Goal: Use online tool/utility: Utilize a website feature to perform a specific function

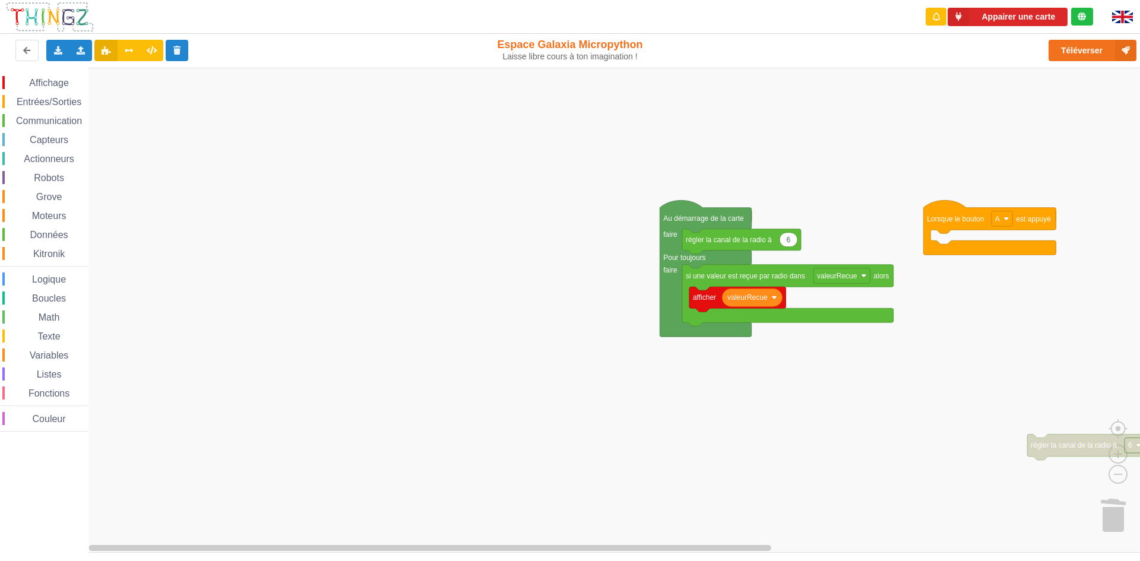
click at [612, 189] on div "Affichage Entrées/Sorties Communication Capteurs Actionneurs Robots Grove Moteu…" at bounding box center [574, 310] width 1148 height 485
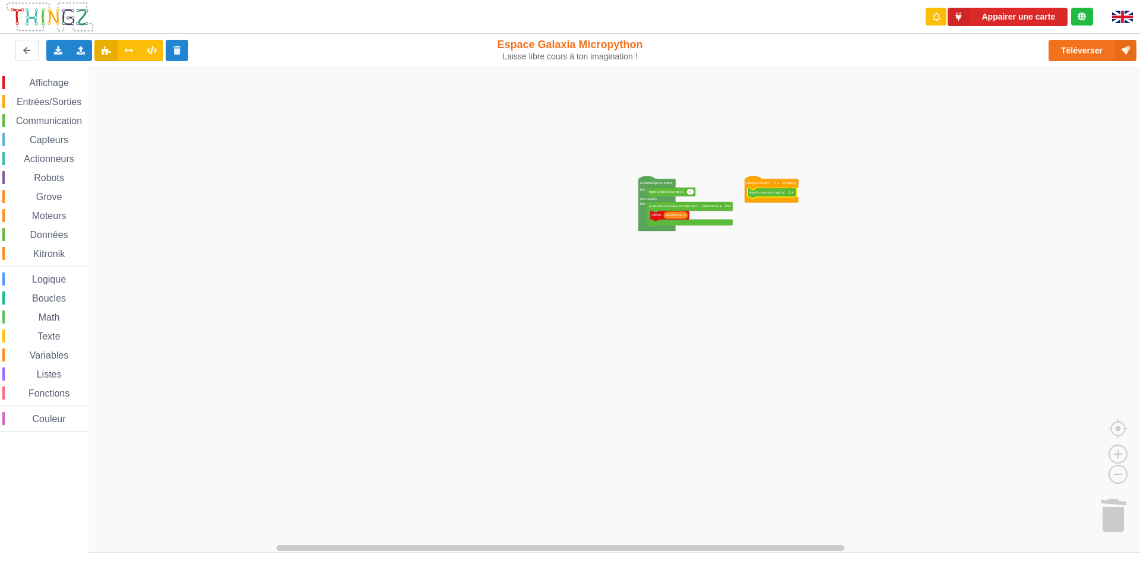
click at [636, 297] on rect "Espace de travail de Blocky" at bounding box center [574, 310] width 1148 height 485
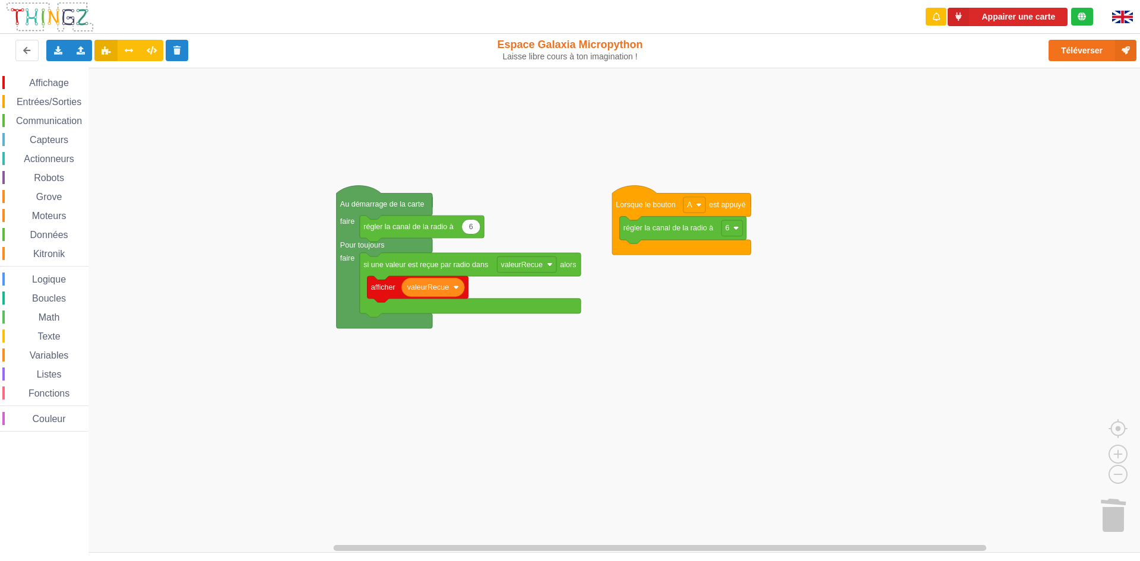
click at [530, 548] on div "Affichage Entrées/Sorties Communication Capteurs Actionneurs Robots Grove Moteu…" at bounding box center [574, 310] width 1148 height 485
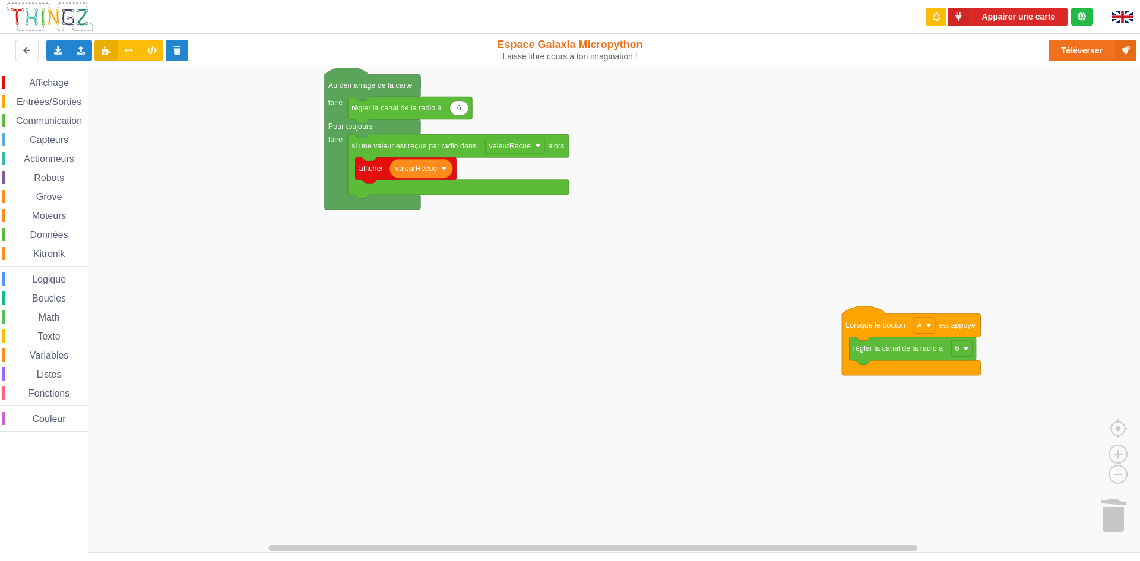
click at [912, 291] on div "Affichage Entrées/Sorties Communication Capteurs Actionneurs Robots Grove Moteu…" at bounding box center [574, 310] width 1148 height 485
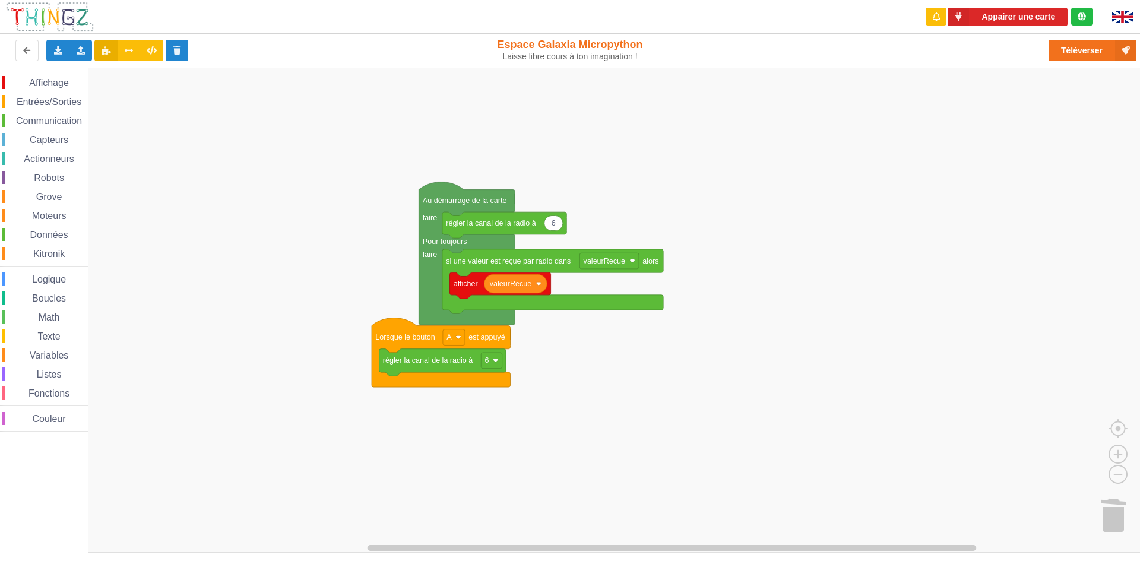
click at [597, 391] on div "Affichage Entrées/Sorties Communication Capteurs Actionneurs Robots Grove Moteu…" at bounding box center [574, 310] width 1148 height 485
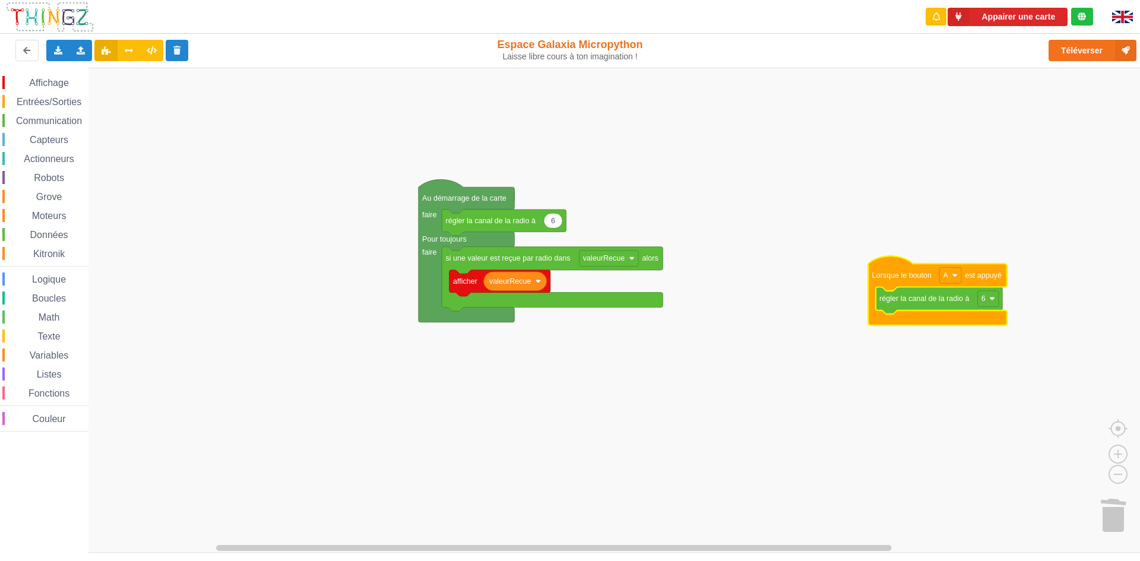
click at [811, 308] on rect "Espace de travail de Blocky" at bounding box center [574, 310] width 1148 height 485
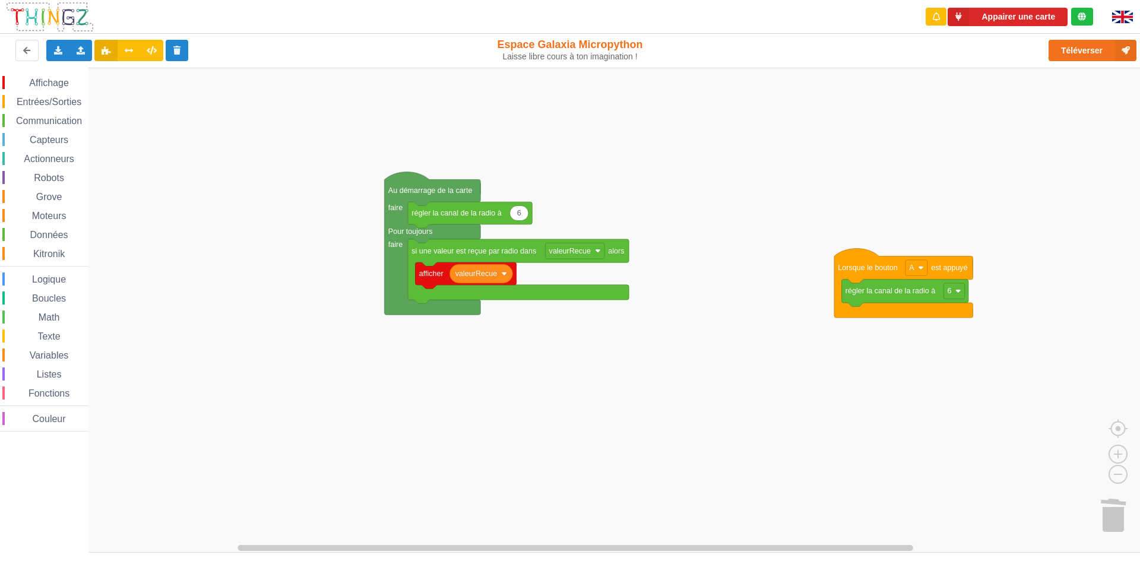
click at [1054, 125] on rect "Espace de travail de Blocky" at bounding box center [574, 310] width 1148 height 485
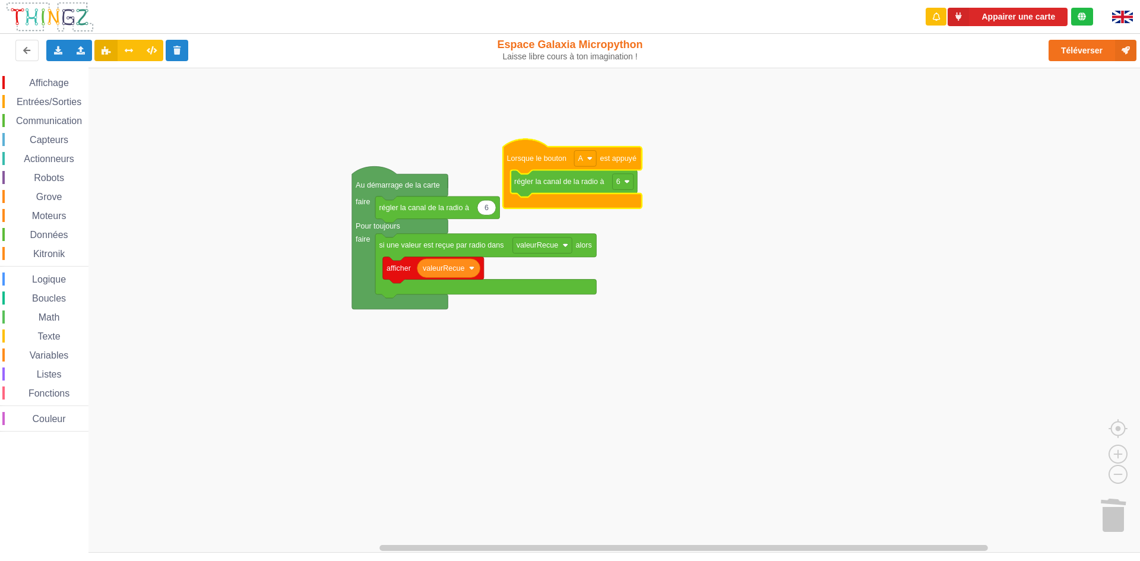
click at [562, 129] on rect "Espace de travail de Blocky" at bounding box center [574, 310] width 1148 height 485
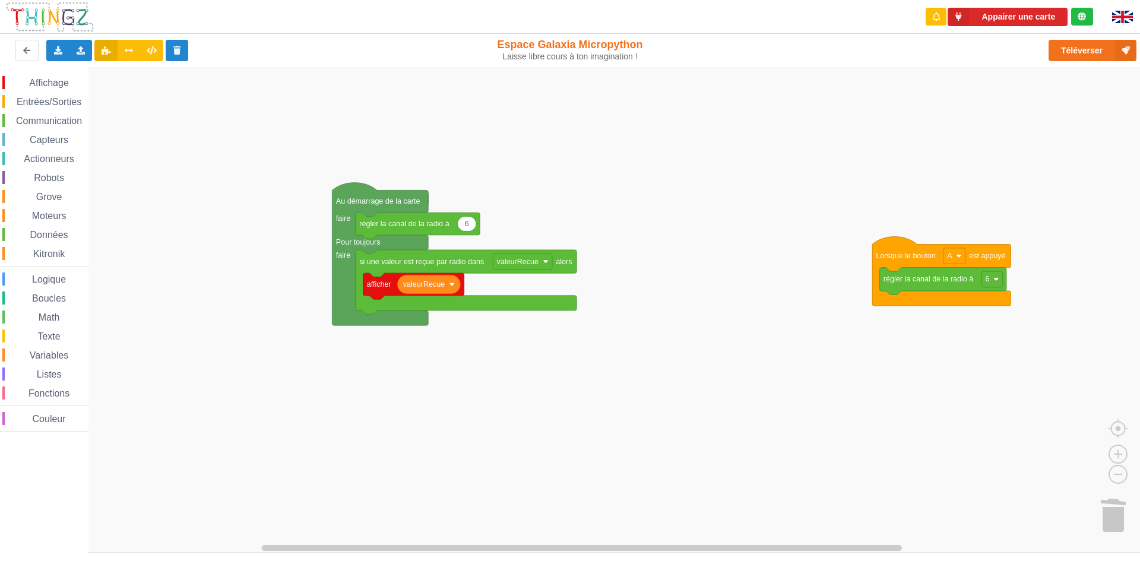
click at [995, 179] on rect "Espace de travail de Blocky" at bounding box center [574, 310] width 1148 height 485
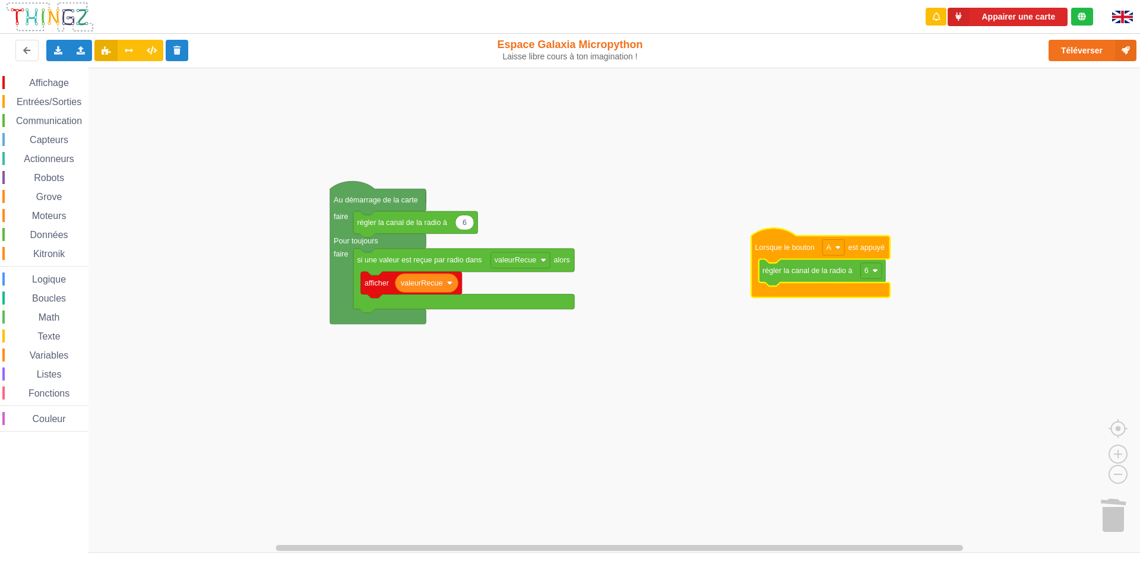
click at [798, 166] on rect "Espace de travail de Blocky" at bounding box center [574, 310] width 1148 height 485
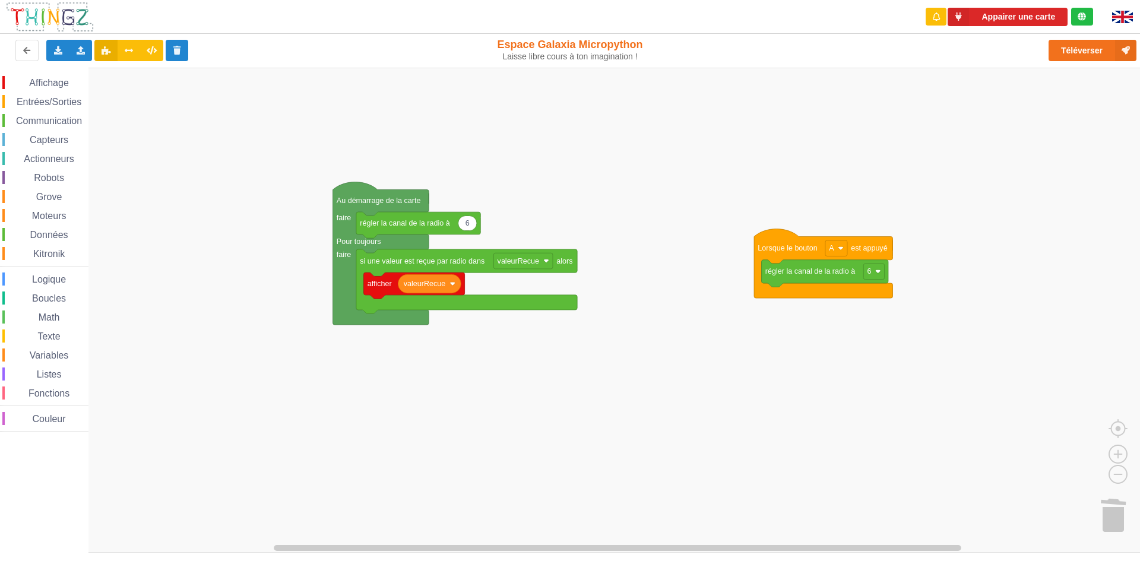
click at [800, 166] on rect "Espace de travail de Blocky" at bounding box center [574, 310] width 1148 height 485
click at [783, 186] on rect "Espace de travail de Blocky" at bounding box center [574, 310] width 1148 height 485
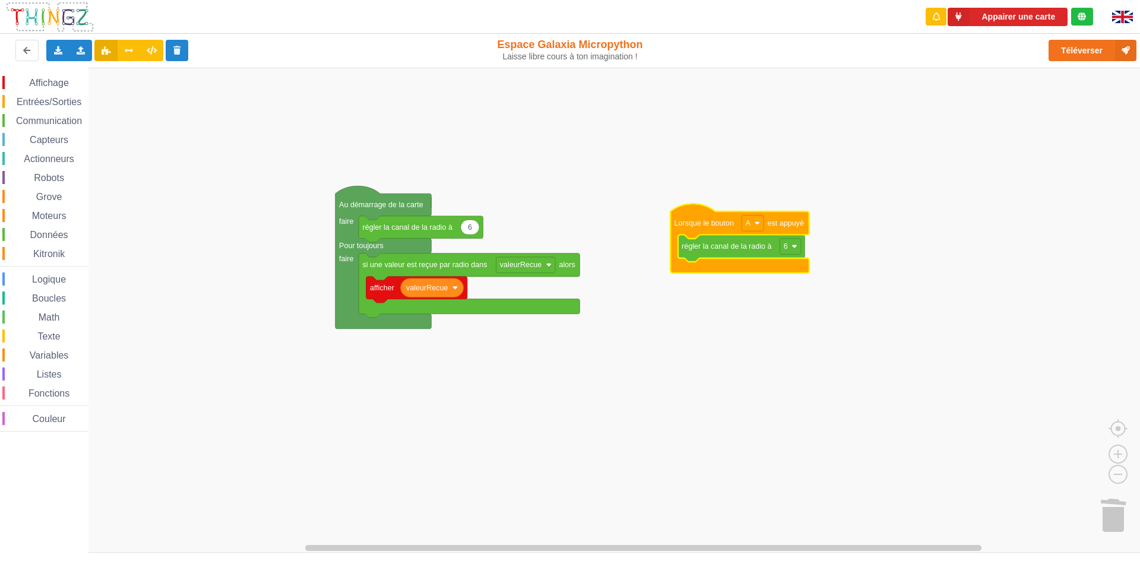
click at [710, 189] on rect "Espace de travail de Blocky" at bounding box center [574, 310] width 1148 height 485
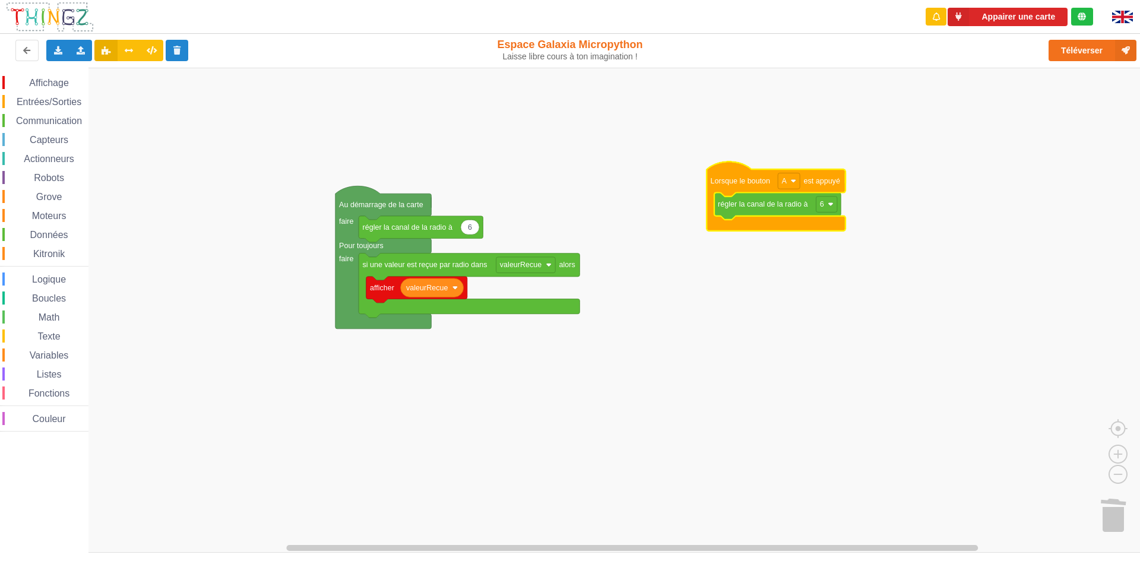
click at [825, 132] on rect "Espace de travail de Blocky" at bounding box center [574, 310] width 1148 height 485
click at [1012, 322] on rect "Espace de travail de Blocky" at bounding box center [574, 310] width 1148 height 485
click at [1012, 324] on rect "Espace de travail de Blocky" at bounding box center [574, 310] width 1148 height 485
click at [1015, 324] on rect "Espace de travail de Blocky" at bounding box center [574, 310] width 1148 height 485
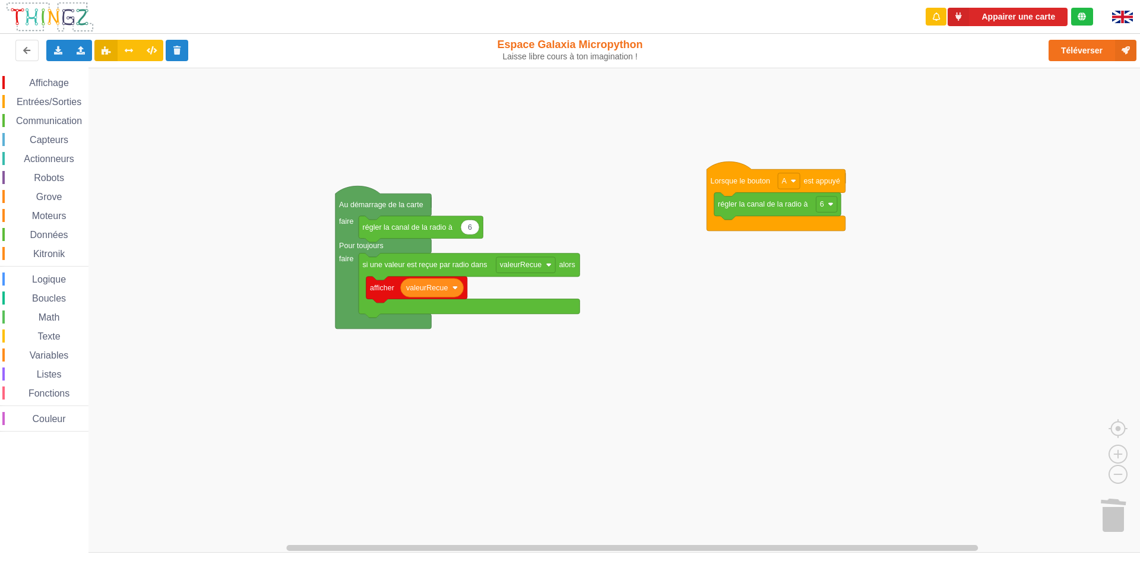
click at [1017, 325] on rect "Espace de travail de Blocky" at bounding box center [574, 310] width 1148 height 485
click at [1018, 327] on rect "Espace de travail de Blocky" at bounding box center [574, 310] width 1148 height 485
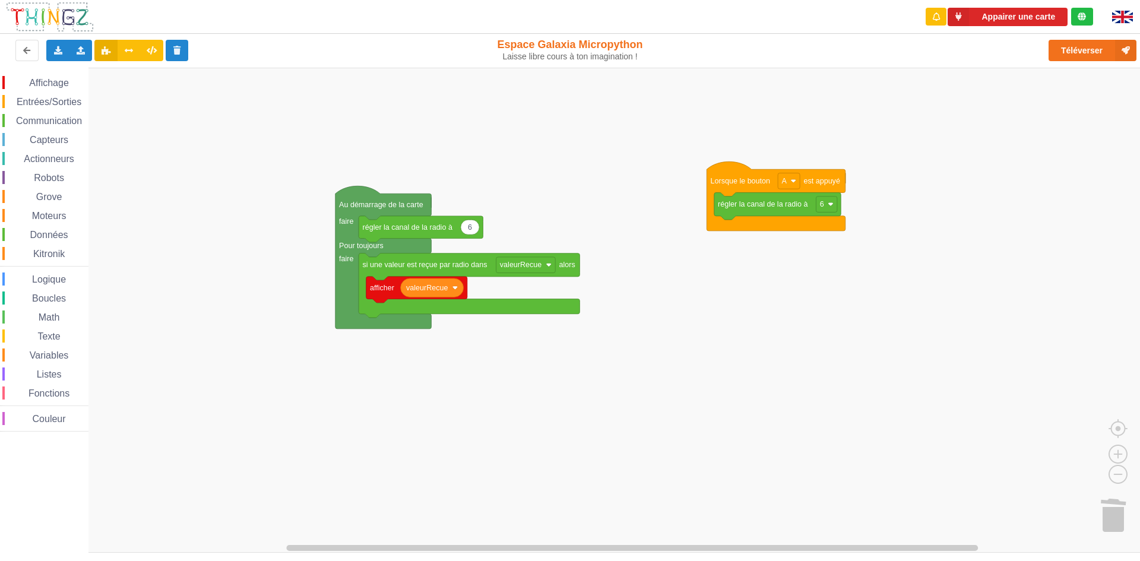
click at [1021, 330] on rect "Espace de travail de Blocky" at bounding box center [574, 310] width 1148 height 485
click at [846, 558] on div "Appairer une carte Exporter l'assemblage de blocs Exporter l'assemblage de bloc…" at bounding box center [570, 280] width 1140 height 561
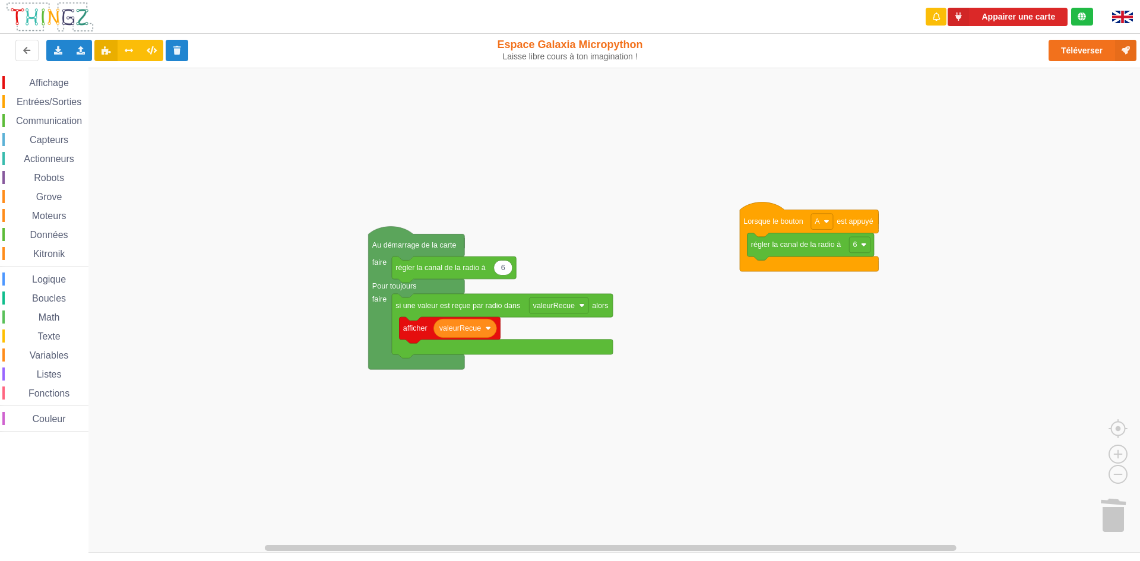
click at [676, 400] on div "Affichage Entrées/Sorties Communication Capteurs Actionneurs Robots Grove Moteu…" at bounding box center [574, 310] width 1148 height 485
